Goal: Obtain resource: Download file/media

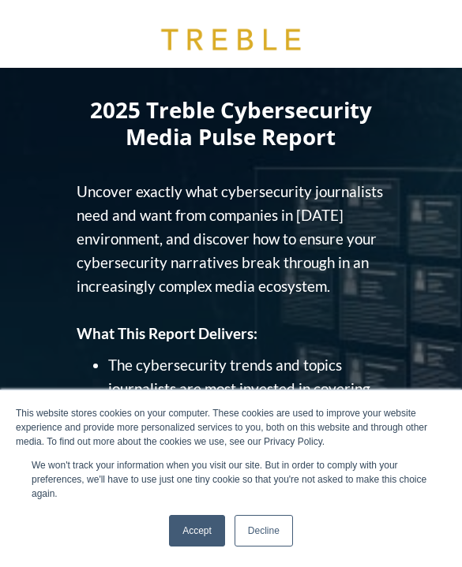
click at [271, 524] on link "Decline" at bounding box center [263, 531] width 58 height 32
